Goal: Task Accomplishment & Management: Manage account settings

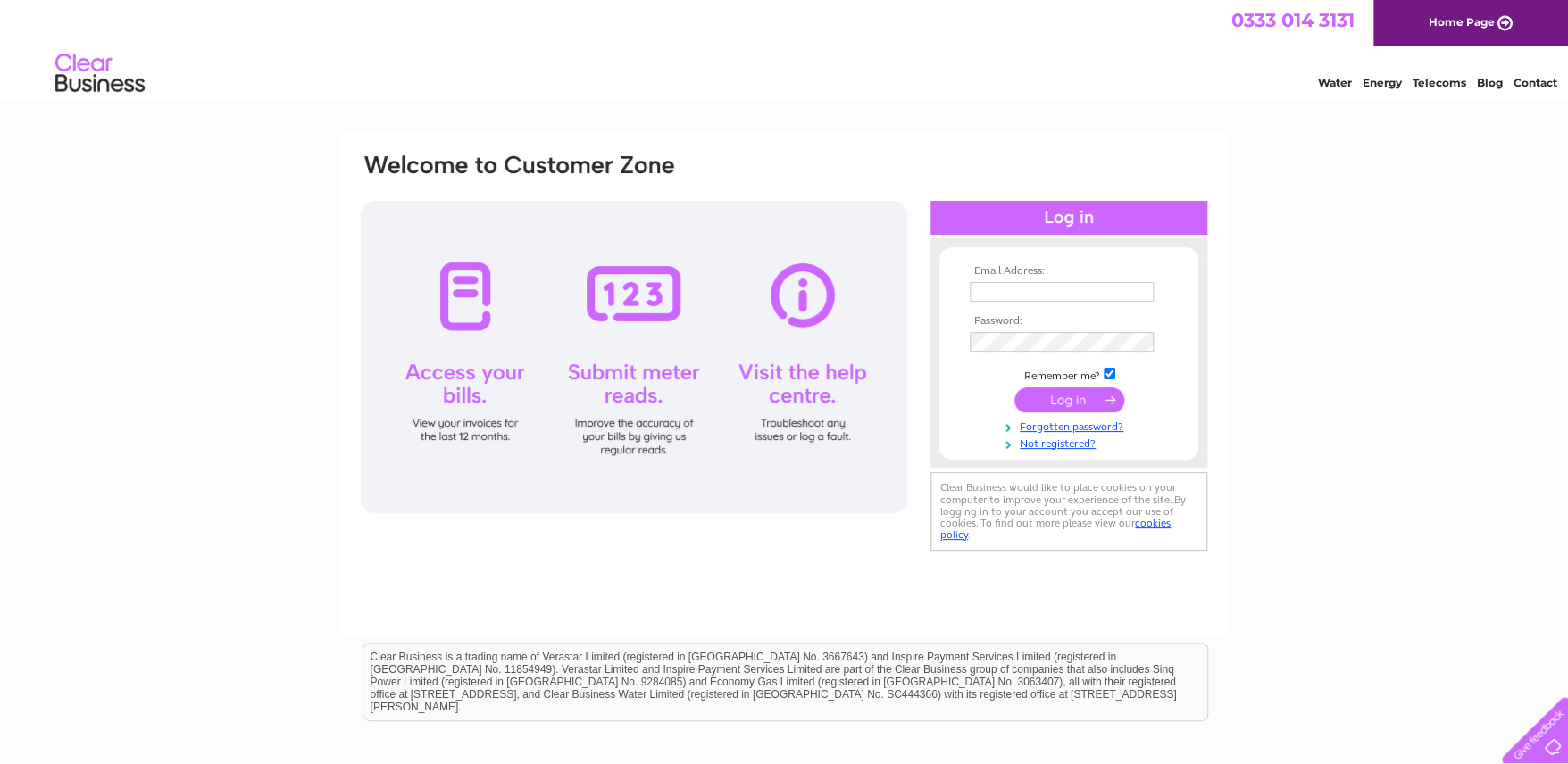
type input "[EMAIL_ADDRESS][DOMAIN_NAME]"
drag, startPoint x: 0, startPoint y: 0, endPoint x: 1073, endPoint y: 399, distance: 1144.8
click at [1073, 399] on input "submit" at bounding box center [1069, 400] width 110 height 25
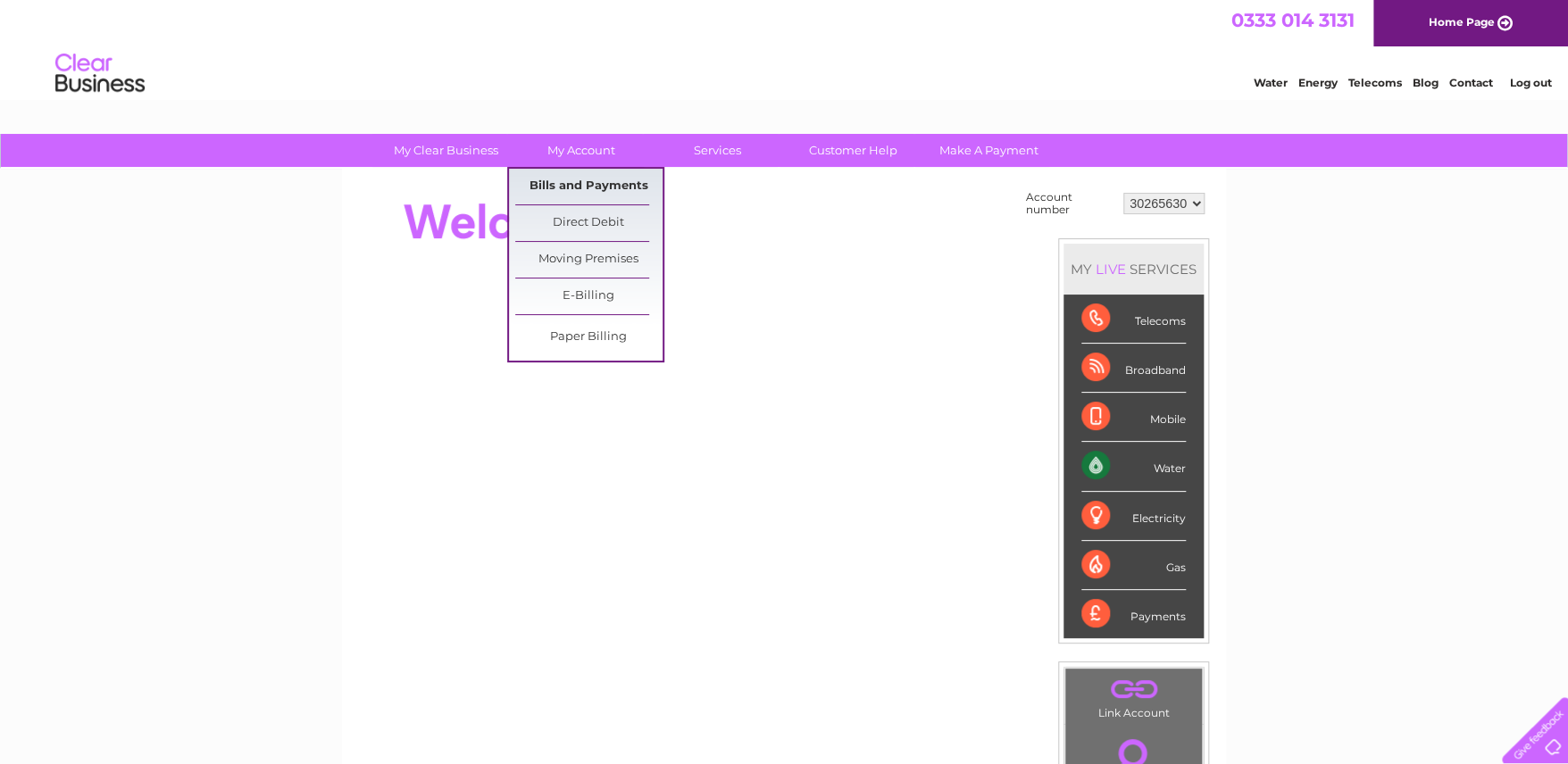
click at [585, 178] on link "Bills and Payments" at bounding box center [588, 187] width 147 height 35
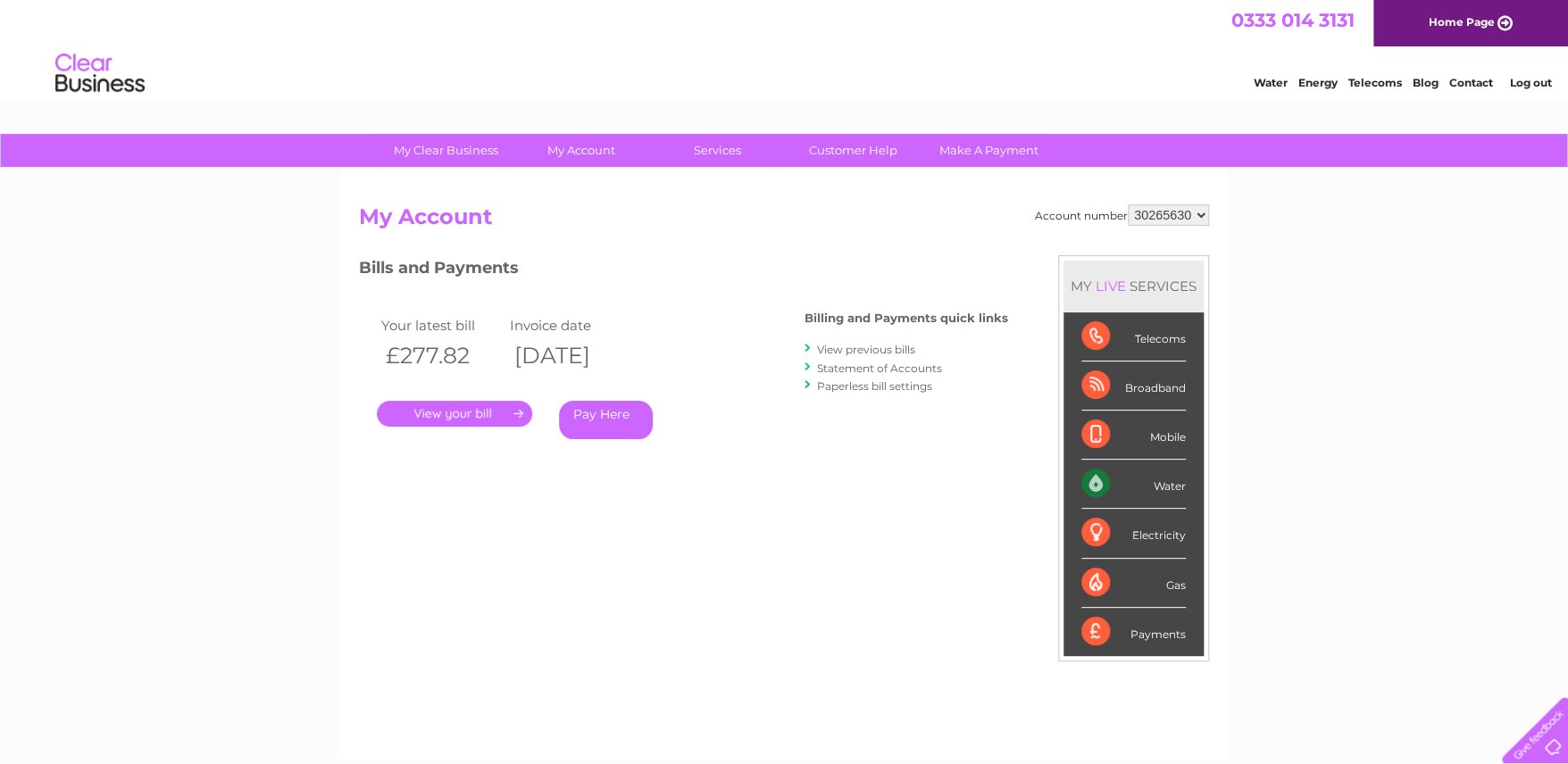
click at [511, 411] on link "." at bounding box center [454, 414] width 155 height 26
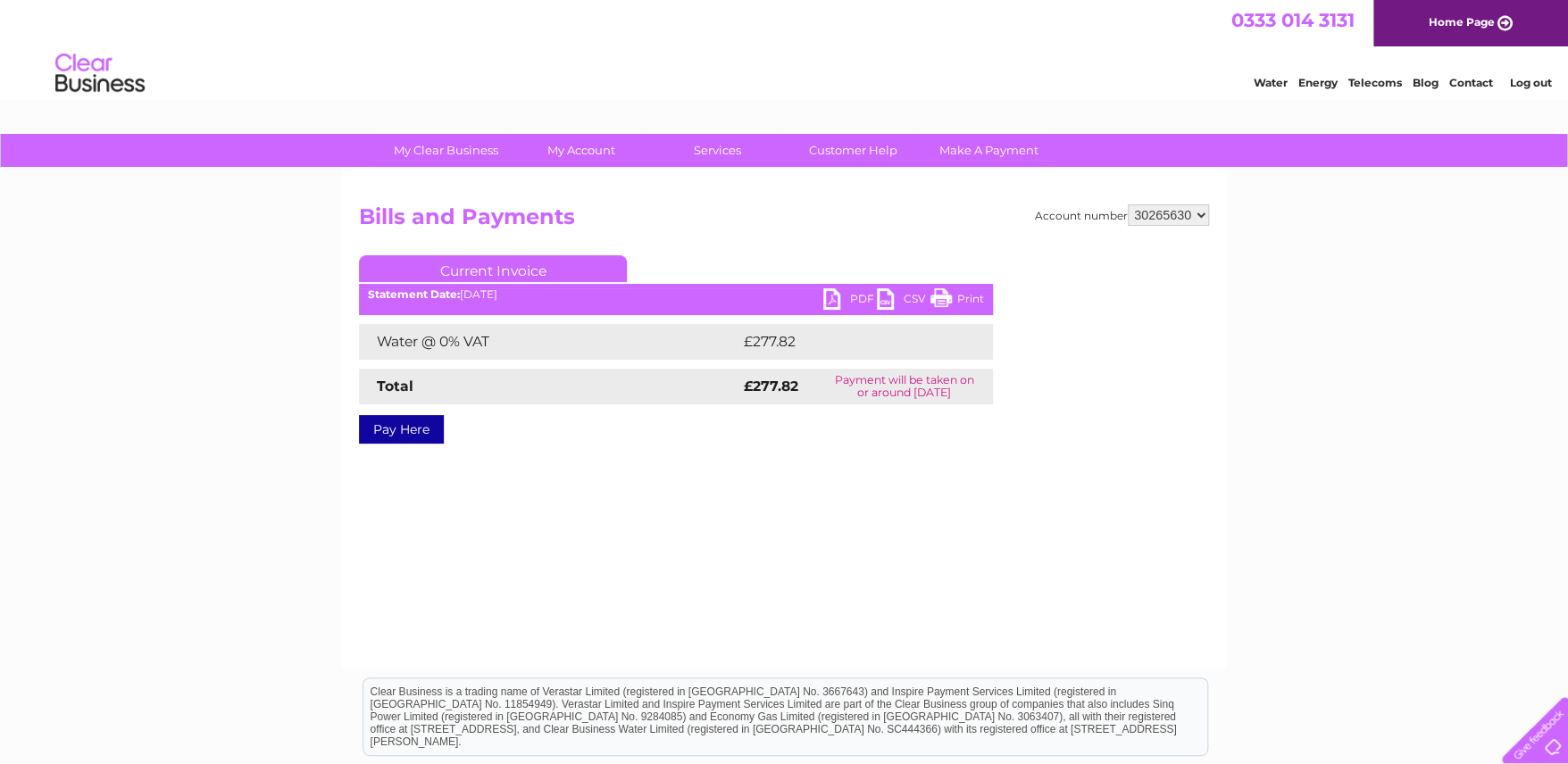
click at [853, 298] on link "PDF" at bounding box center [850, 301] width 54 height 26
